Goal: Find specific page/section: Locate a particular part of the current website

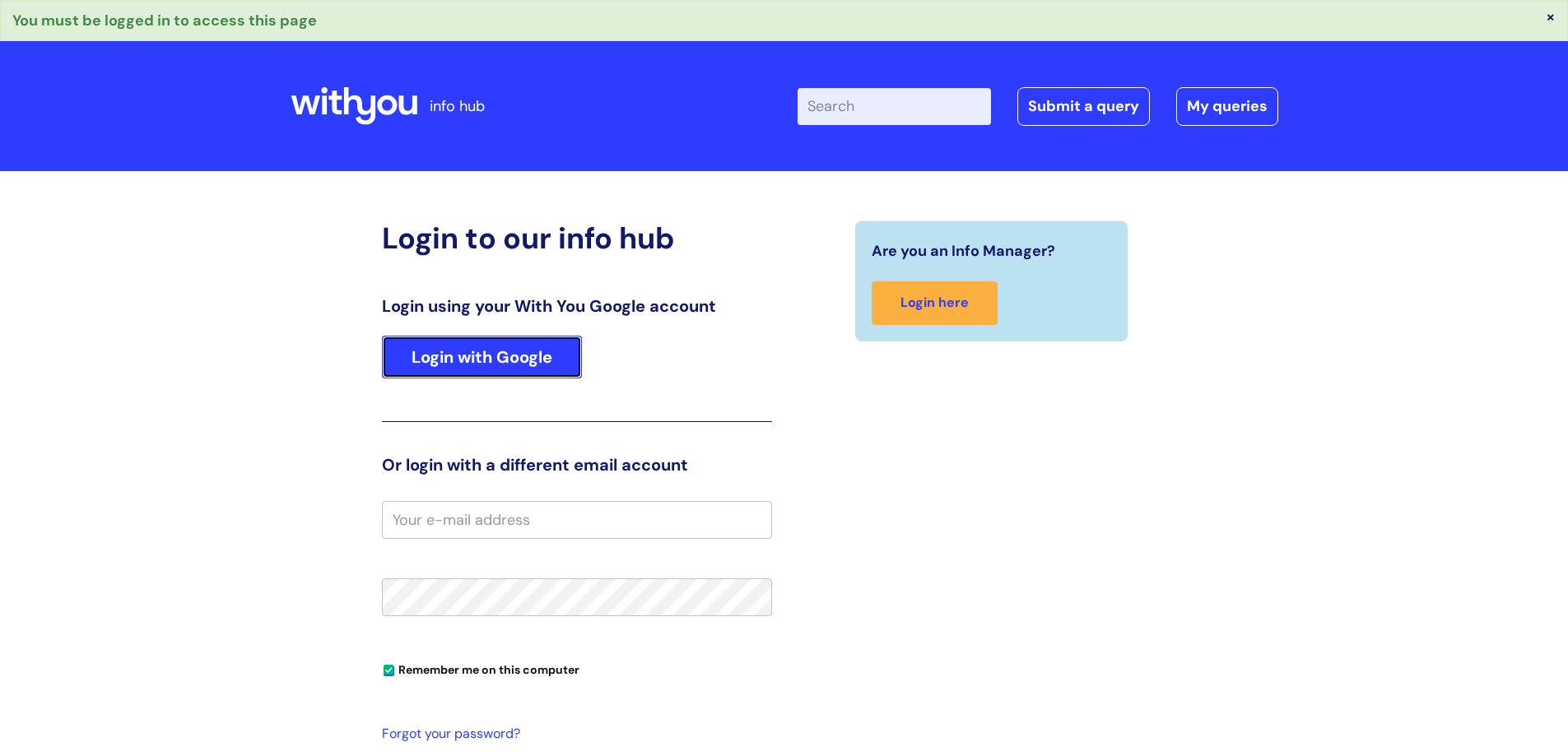
click at [545, 354] on link "Login with Google" at bounding box center [482, 357] width 200 height 43
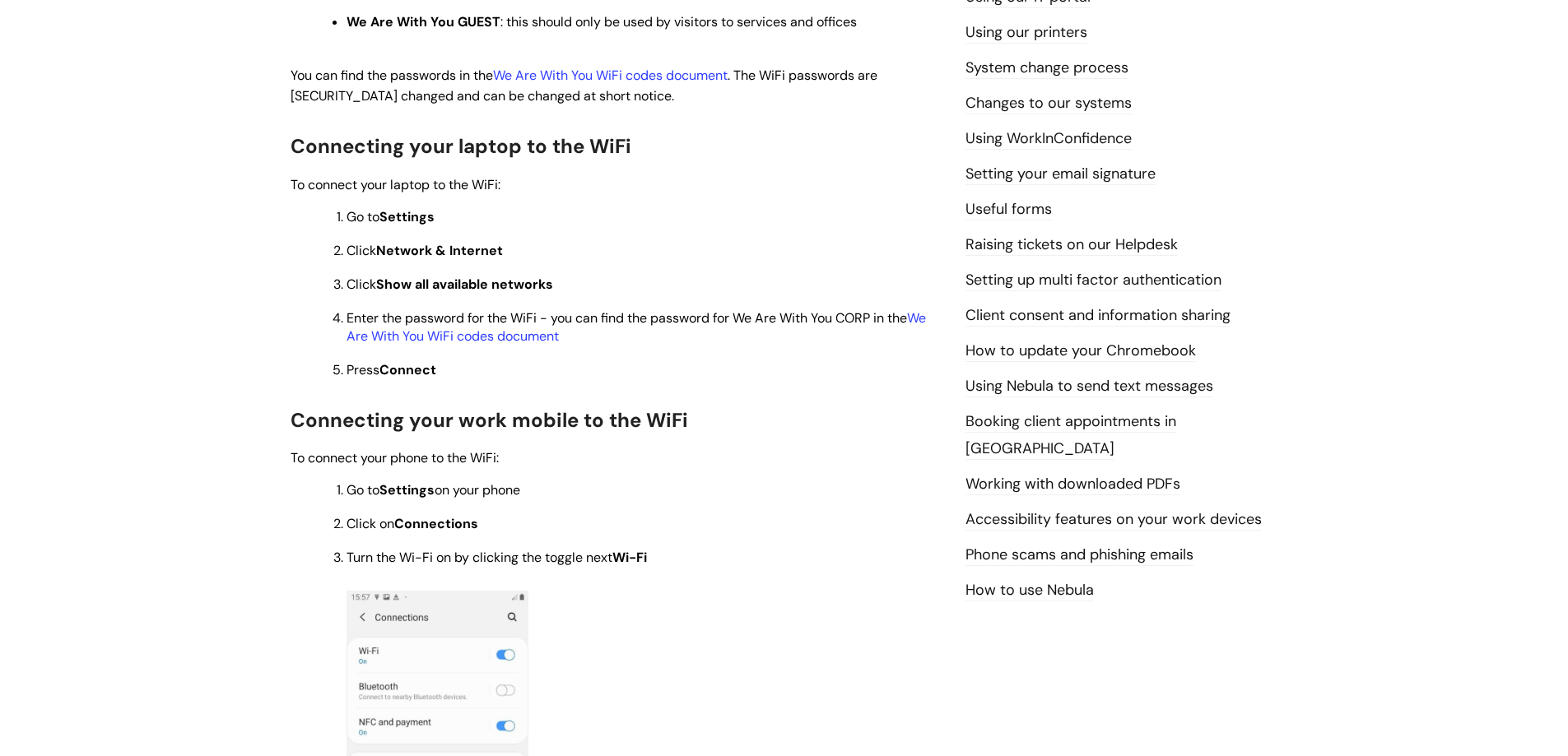
scroll to position [576, 0]
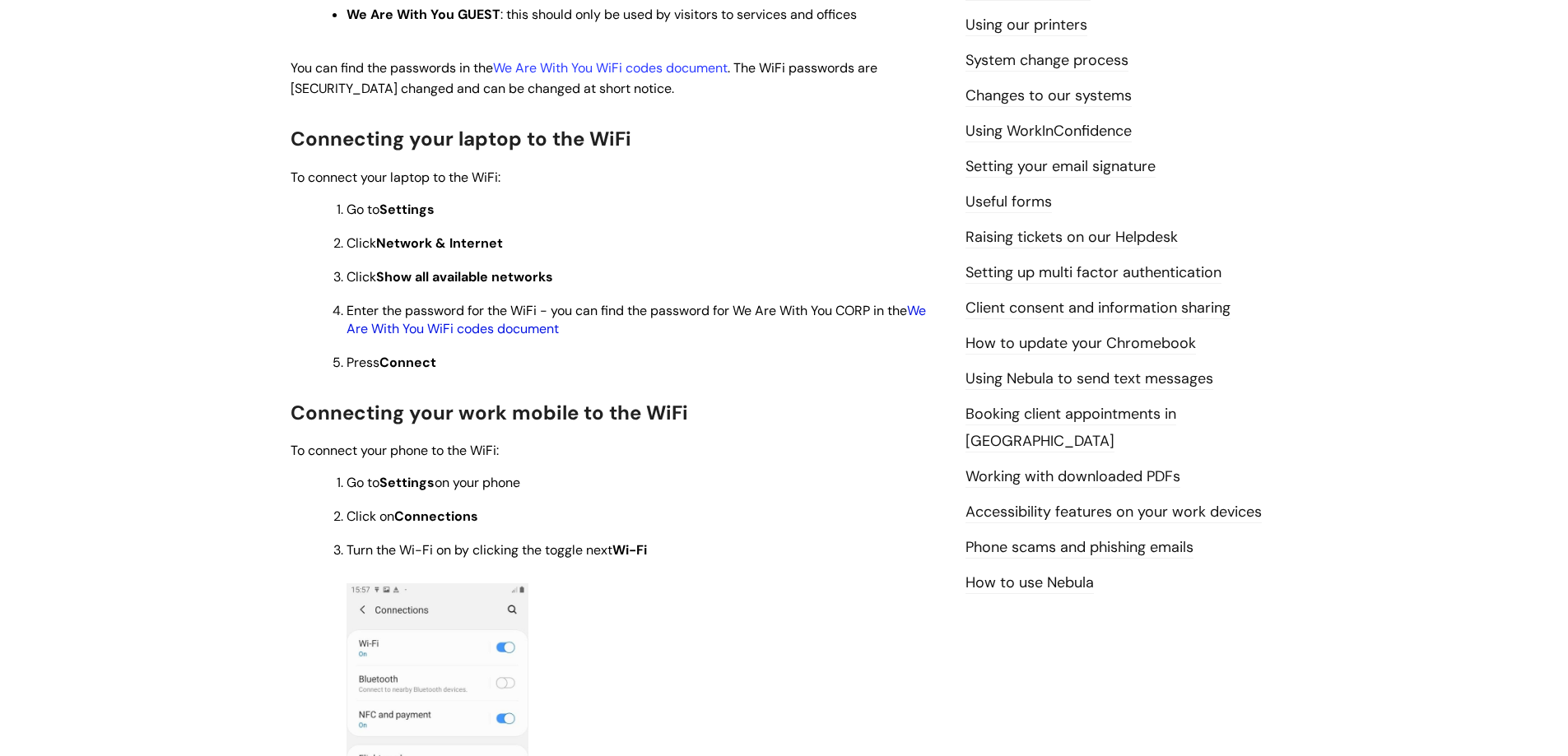
click at [538, 326] on link "We Are With You WiFi codes document" at bounding box center [636, 319] width 580 height 36
